Goal: Navigation & Orientation: Find specific page/section

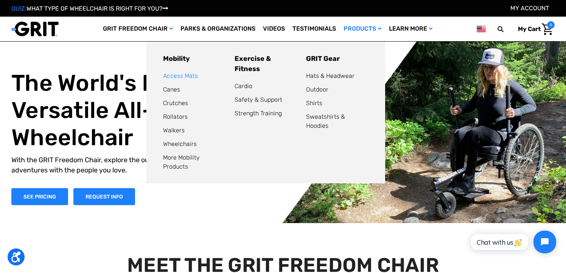
click at [195, 76] on link "Access Mats" at bounding box center [180, 75] width 35 height 7
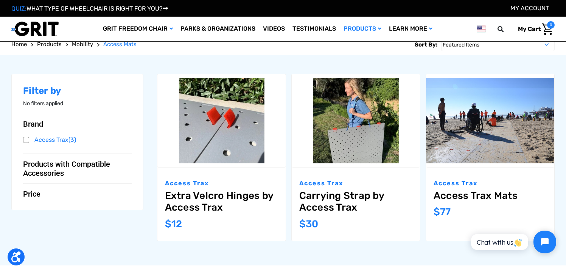
scroll to position [89, 0]
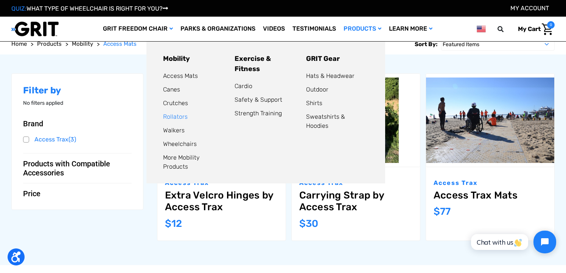
click at [179, 120] on link "Rollators" at bounding box center [175, 116] width 25 height 7
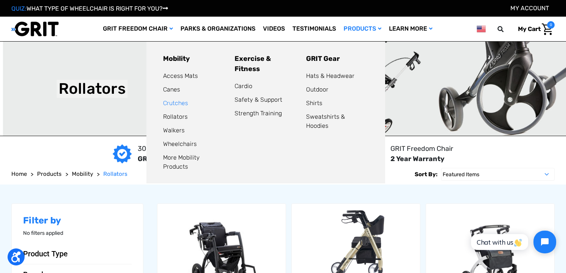
click at [181, 103] on link "Crutches" at bounding box center [175, 103] width 25 height 7
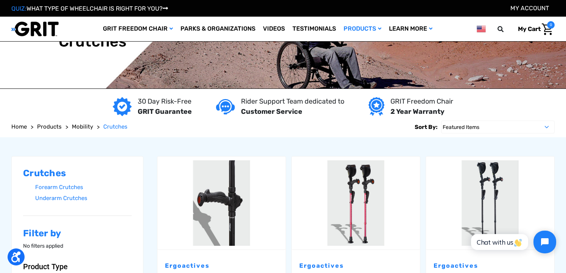
scroll to position [5, 0]
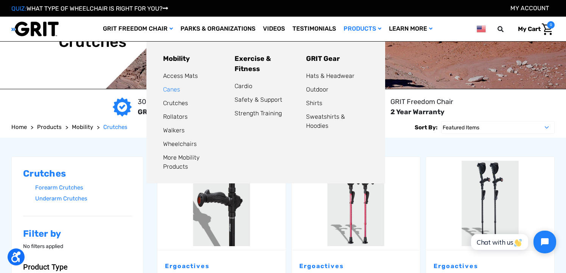
click at [175, 90] on link "Canes" at bounding box center [171, 89] width 17 height 7
